Goal: Communication & Community: Share content

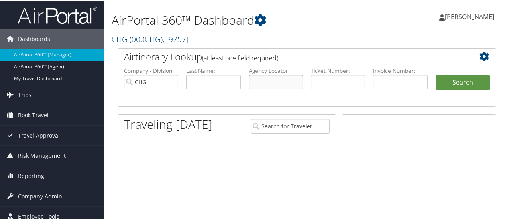
click at [280, 85] on input "text" at bounding box center [276, 81] width 54 height 15
type input "yqffvf"
click at [435, 74] on button "Search" at bounding box center [462, 82] width 54 height 16
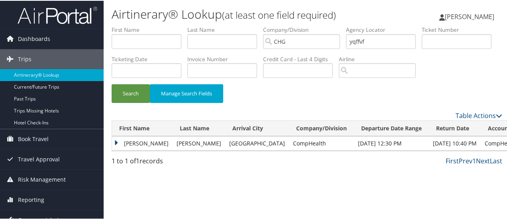
click at [115, 150] on td "[PERSON_NAME]" at bounding box center [142, 143] width 61 height 14
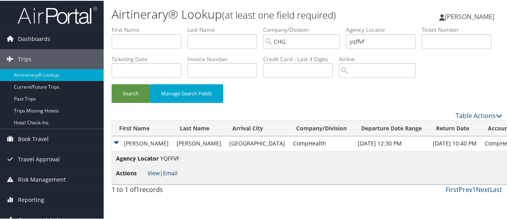
click at [177, 176] on link "Email" at bounding box center [170, 173] width 15 height 8
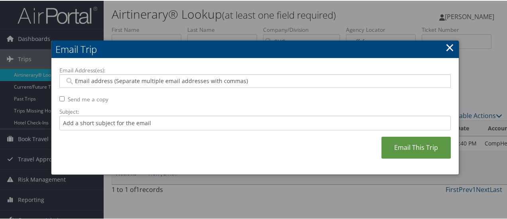
click at [154, 80] on input "Email Address(es):" at bounding box center [255, 80] width 381 height 8
type input "c"
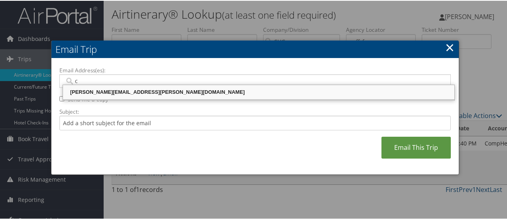
click at [145, 91] on div "[PERSON_NAME][EMAIL_ADDRESS][PERSON_NAME][DOMAIN_NAME]" at bounding box center [258, 92] width 389 height 8
type input "[PERSON_NAME][EMAIL_ADDRESS][PERSON_NAME][DOMAIN_NAME]"
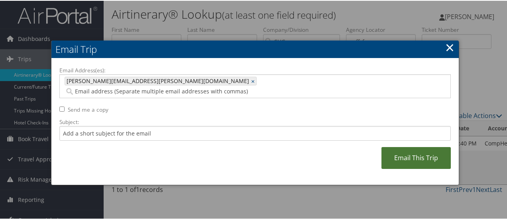
click at [411, 152] on link "Email This Trip" at bounding box center [415, 158] width 69 height 22
